Goal: Find contact information: Find contact information

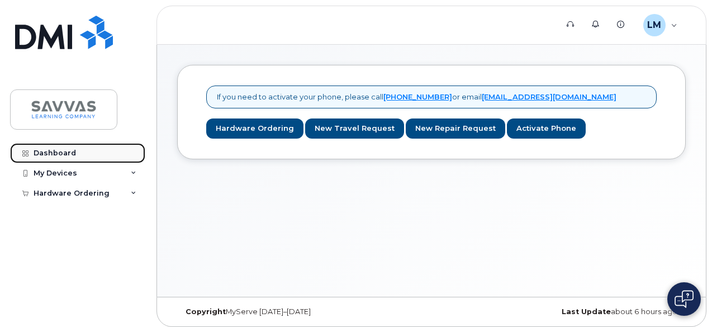
click at [82, 157] on link "Dashboard" at bounding box center [77, 153] width 135 height 20
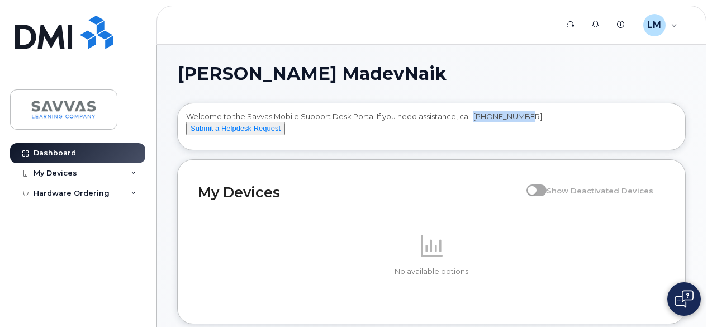
drag, startPoint x: 471, startPoint y: 117, endPoint x: 527, endPoint y: 116, distance: 55.3
click at [527, 116] on div "Welcome to the Savvas Mobile Support Desk Portal If you need assistance, call […" at bounding box center [431, 128] width 491 height 35
copy div "[PHONE_NUMBER]"
